Goal: Transaction & Acquisition: Purchase product/service

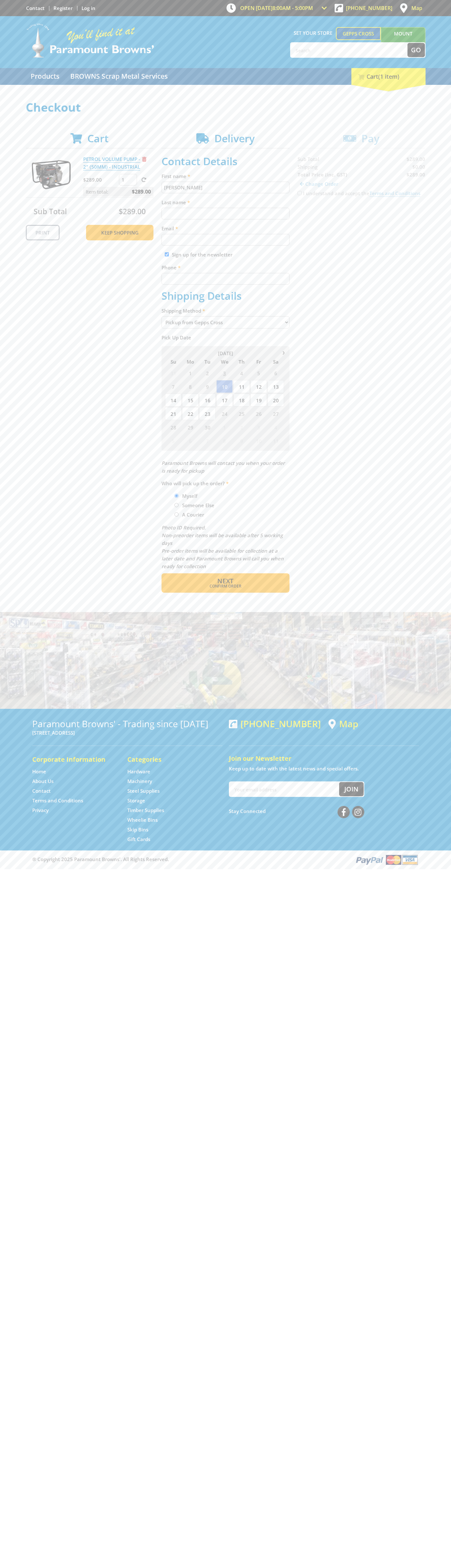
type input "[PERSON_NAME]"
type input "[EMAIL_ADDRESS][DOMAIN_NAME]"
type input "0293744000"
click at [225, 581] on span "Next" at bounding box center [225, 581] width 16 height 9
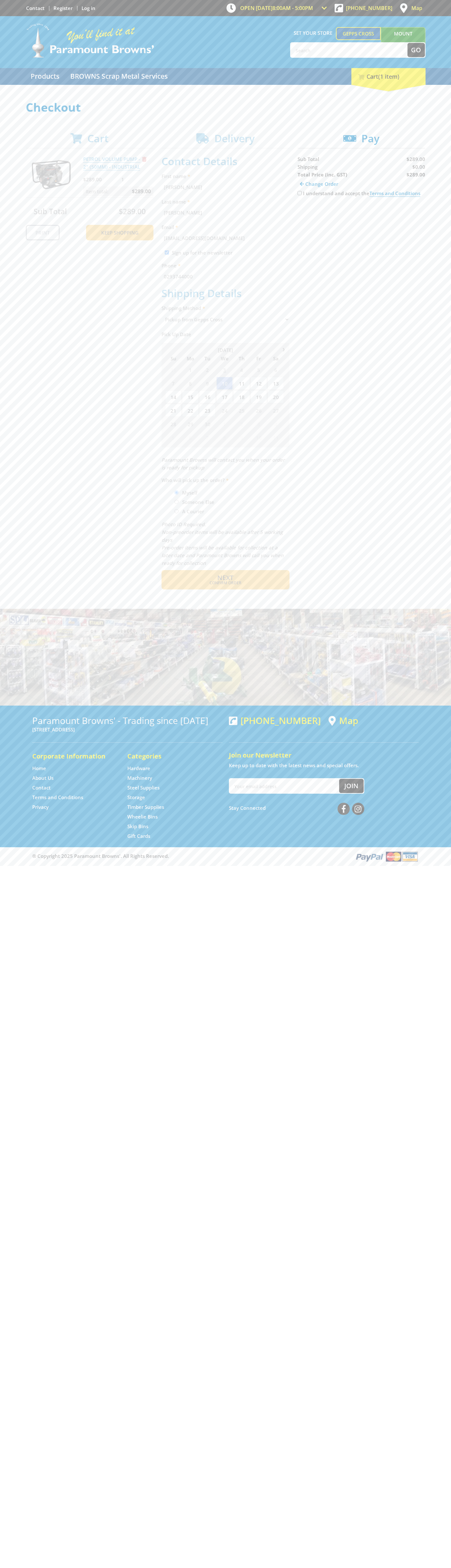
click at [300, 193] on input "I understand and accept the Terms and Conditions" at bounding box center [300, 193] width 5 height 5
checkbox input "true"
click at [317, 213] on span "Credit Card" at bounding box center [311, 213] width 28 height 7
click at [361, 213] on img at bounding box center [358, 213] width 14 height 8
type input "[CREDIT_CARD_NUMBER]"
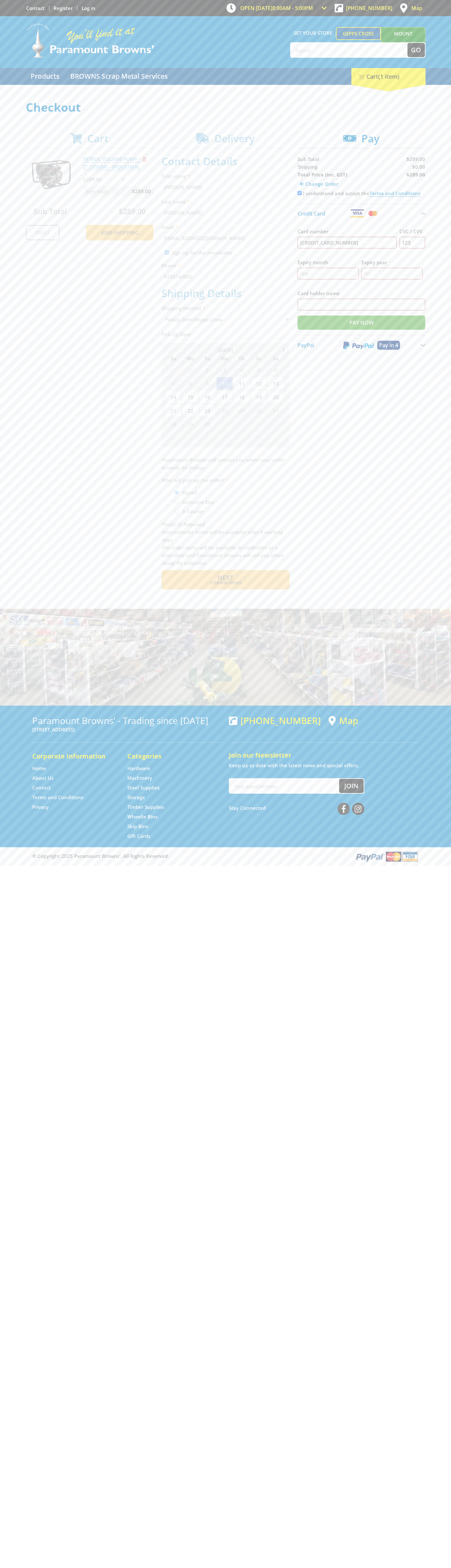
type input "123"
type input "[PERSON_NAME]"
